Goal: Find specific page/section: Find specific page/section

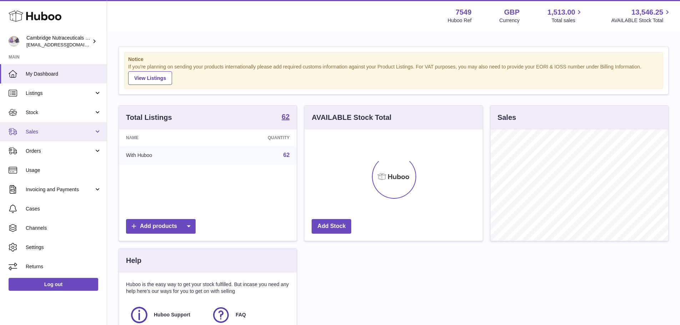
scroll to position [111, 178]
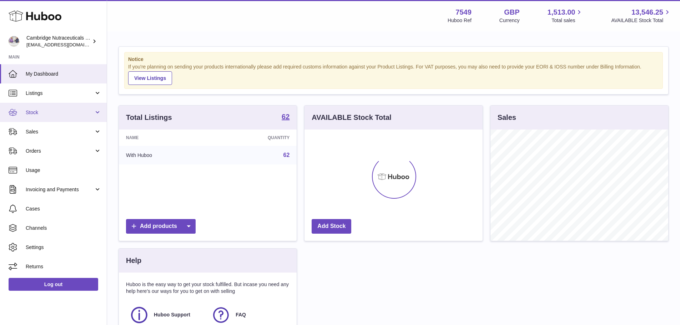
click at [44, 112] on span "Stock" at bounding box center [60, 112] width 68 height 7
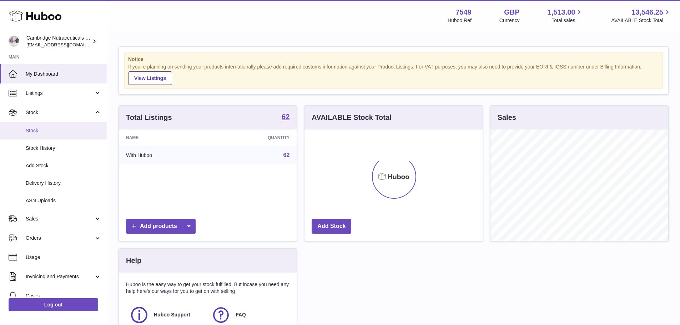
click at [44, 126] on link "Stock" at bounding box center [53, 130] width 107 height 17
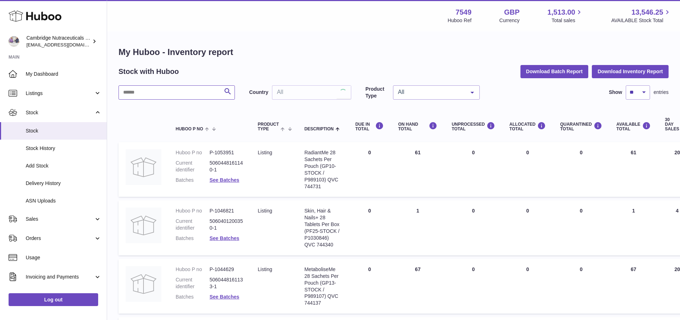
click at [162, 95] on input "text" at bounding box center [176, 92] width 116 height 14
type input "***"
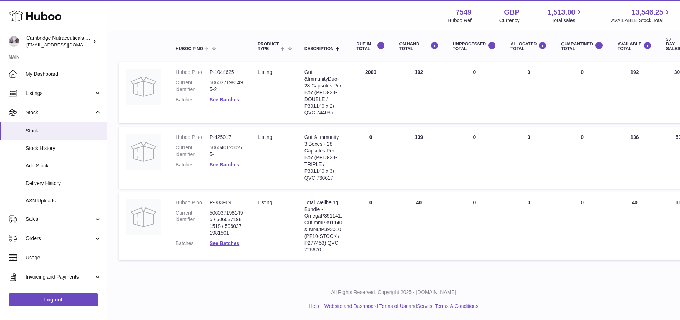
scroll to position [81, 0]
drag, startPoint x: 332, startPoint y: 113, endPoint x: 317, endPoint y: 113, distance: 14.3
click at [317, 113] on div "Gut & Immunity Duo-28 Capsules Per Box (PF13-28-DOUBLE / P391140 x 2) QVC 744085" at bounding box center [323, 92] width 38 height 47
copy div "744085"
drag, startPoint x: 334, startPoint y: 176, endPoint x: 317, endPoint y: 177, distance: 16.4
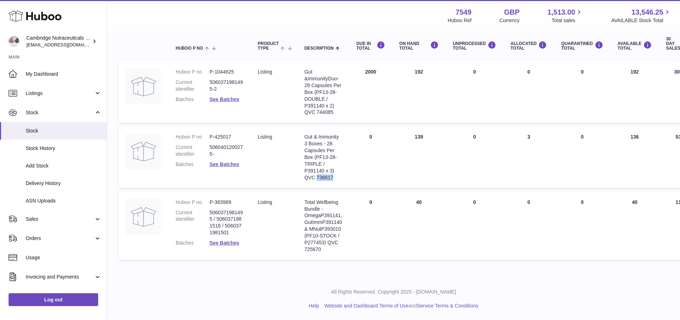
click at [317, 176] on div "Gut & Immunity 3 Boxes - 28 Capsules Per Box (PF13-28-TRIPLE / P391140 x 3) QVC…" at bounding box center [323, 156] width 38 height 47
copy div "736617"
drag, startPoint x: 324, startPoint y: 249, endPoint x: 302, endPoint y: 246, distance: 22.3
click at [302, 246] on td "Description Total Wellbeing Bundle - OmegaP391141, GutImmP391140 & MNutP393010 …" at bounding box center [323, 226] width 52 height 68
copy div "725670"
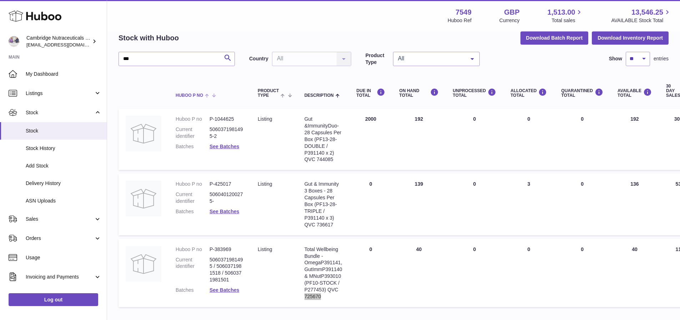
scroll to position [0, 0]
